Goal: Check status

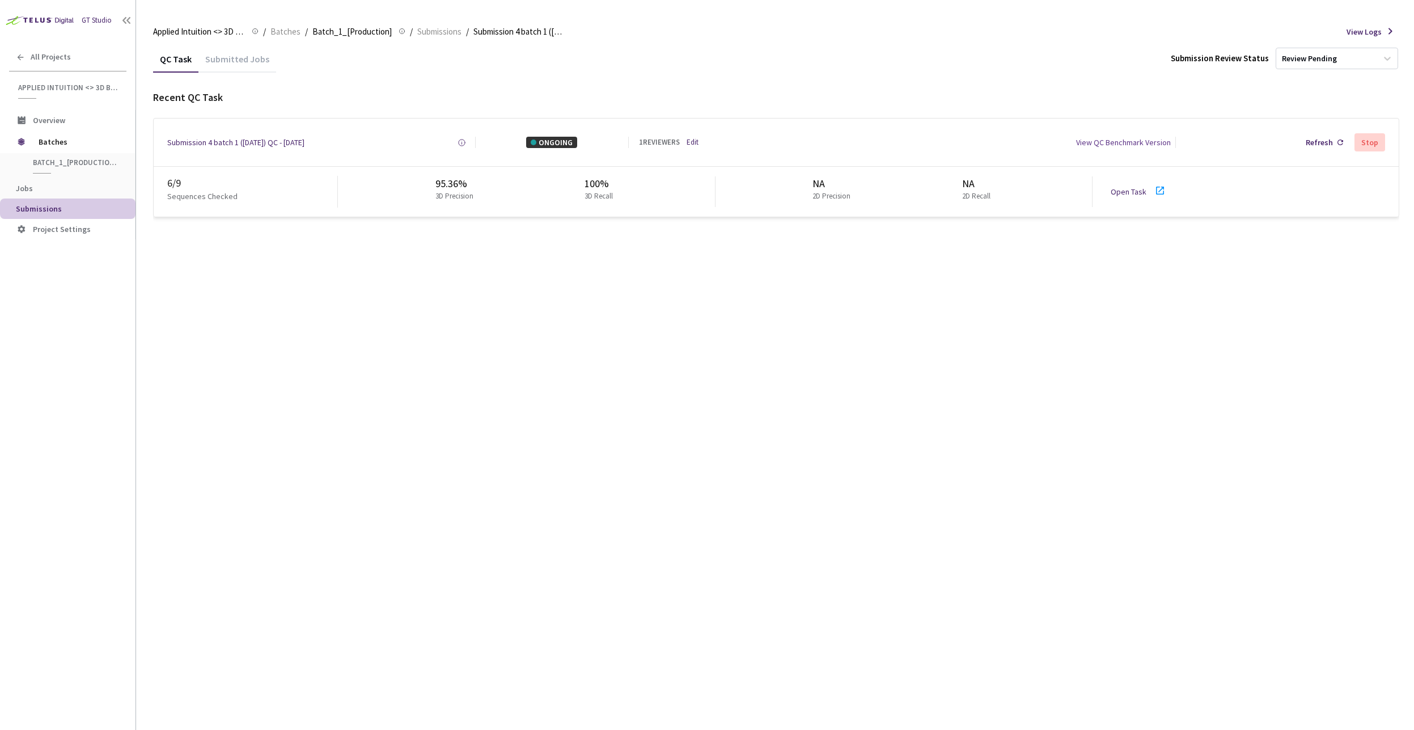
click at [364, 282] on div "QC Task Submitted Jobs Submission Review Status Review Pending Recent QC Task S…" at bounding box center [776, 387] width 1246 height 684
click at [1156, 188] on icon at bounding box center [1160, 191] width 8 height 8
